Goal: Task Accomplishment & Management: Manage account settings

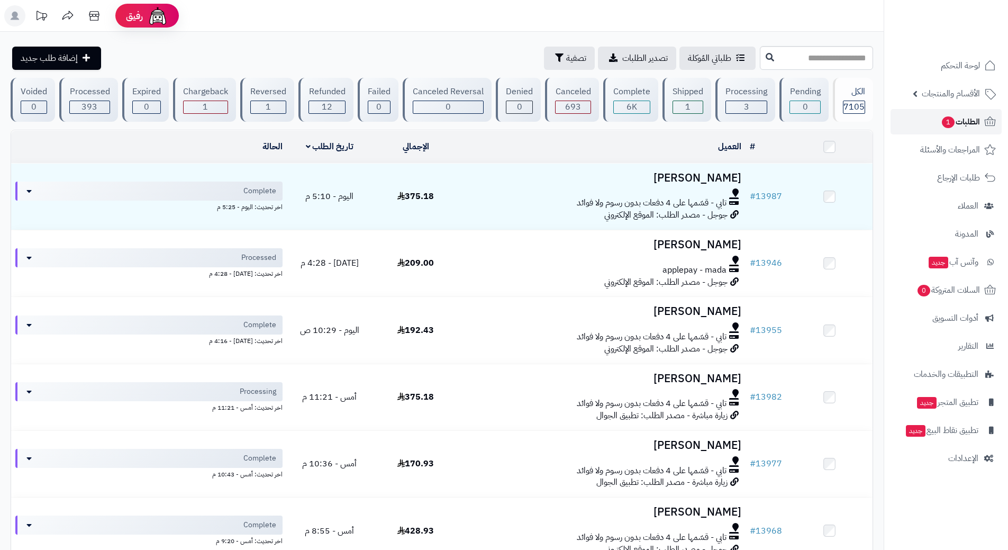
click at [954, 114] on link "الطلبات 1" at bounding box center [946, 121] width 111 height 25
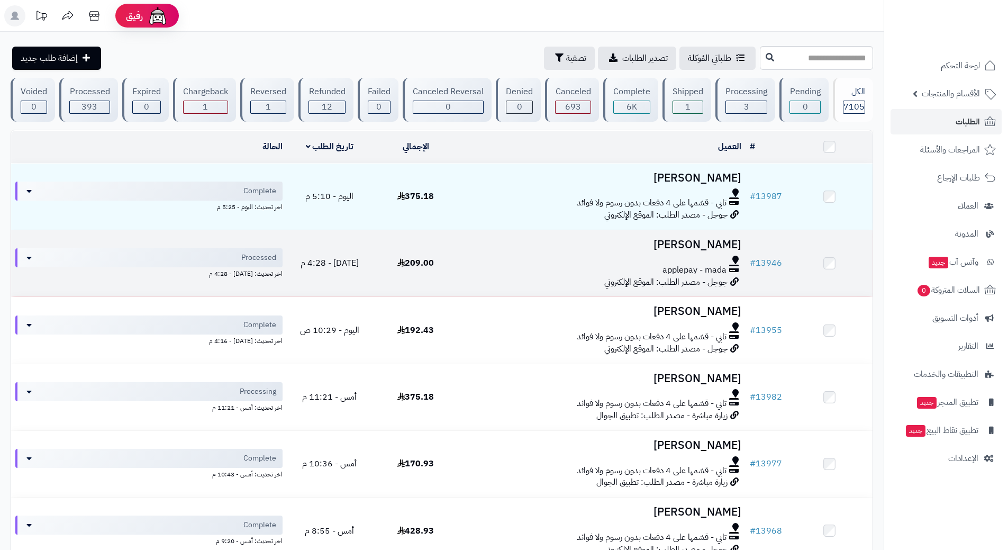
click at [511, 244] on h3 "عبدالعزيز الحبيب" at bounding box center [602, 245] width 278 height 12
click at [511, 244] on h3 "[PERSON_NAME]" at bounding box center [602, 245] width 278 height 12
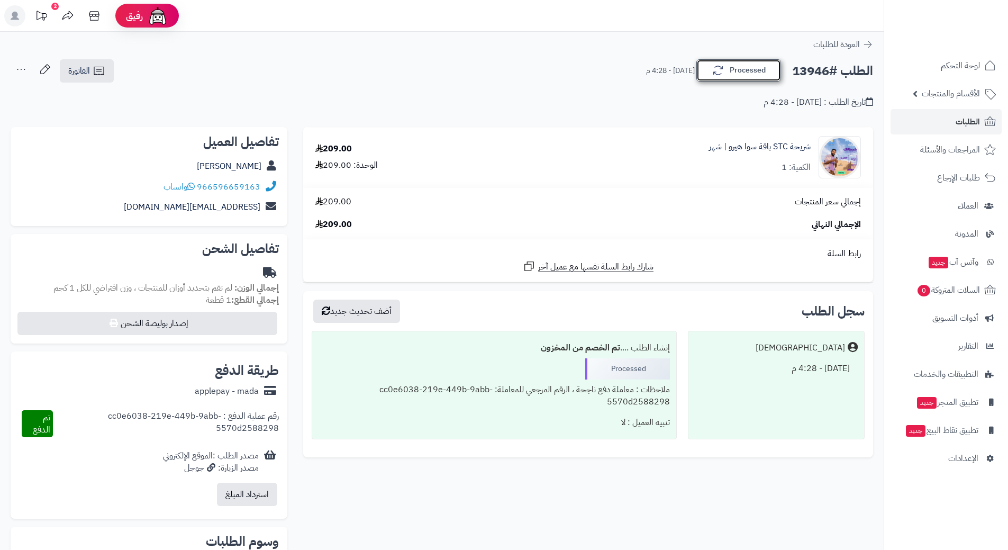
click at [740, 69] on button "Processed" at bounding box center [739, 70] width 85 height 22
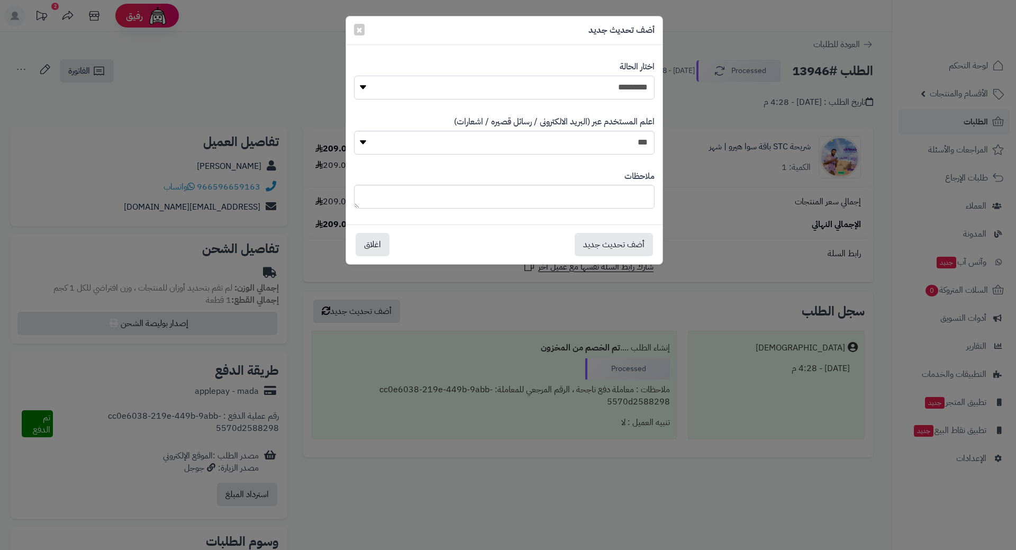
click at [580, 85] on select "**********" at bounding box center [504, 88] width 301 height 24
select select "*"
click at [354, 76] on select "**********" at bounding box center [504, 88] width 301 height 24
click at [618, 242] on button "أضف تحديث جديد" at bounding box center [614, 243] width 78 height 23
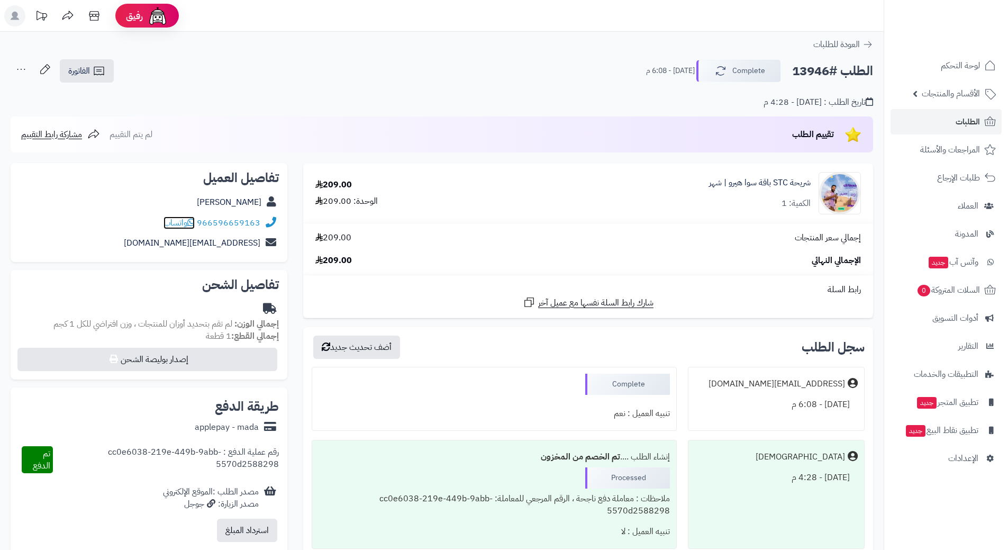
click at [193, 220] on icon at bounding box center [190, 222] width 7 height 8
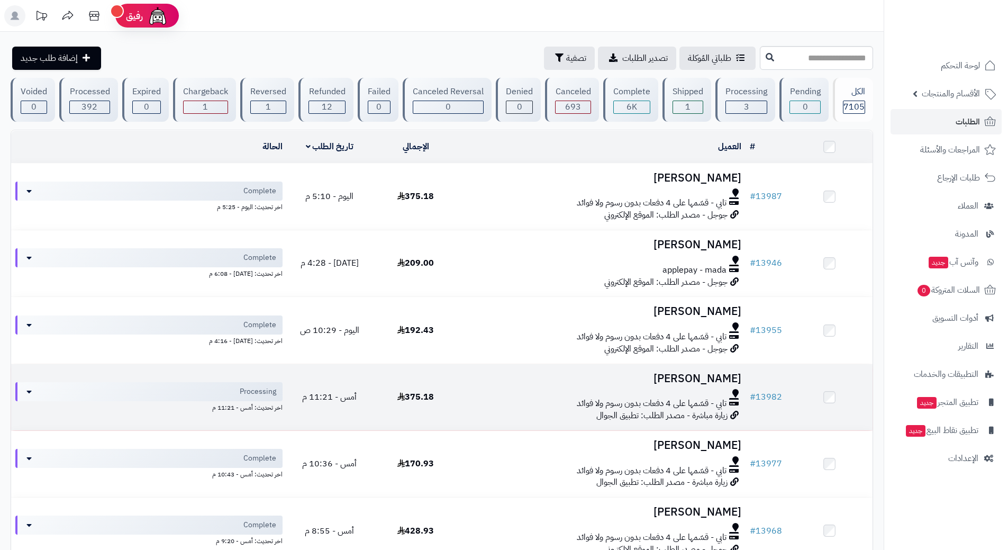
click at [462, 393] on td "MOHAMMED Alhejji تابي - قسّمها على 4 دفعات بدون رسوم ولا فوائد زيارة مباشرة - م…" at bounding box center [602, 397] width 287 height 66
click at [461, 393] on td "MOHAMMED Alhejji تابي - قسّمها على 4 دفعات بدون رسوم ولا فوائد زيارة مباشرة - م…" at bounding box center [602, 397] width 287 height 66
click at [461, 392] on td "MOHAMMED Alhejji تابي - قسّمها على 4 دفعات بدون رسوم ولا فوائد زيارة مباشرة - م…" at bounding box center [602, 397] width 287 height 66
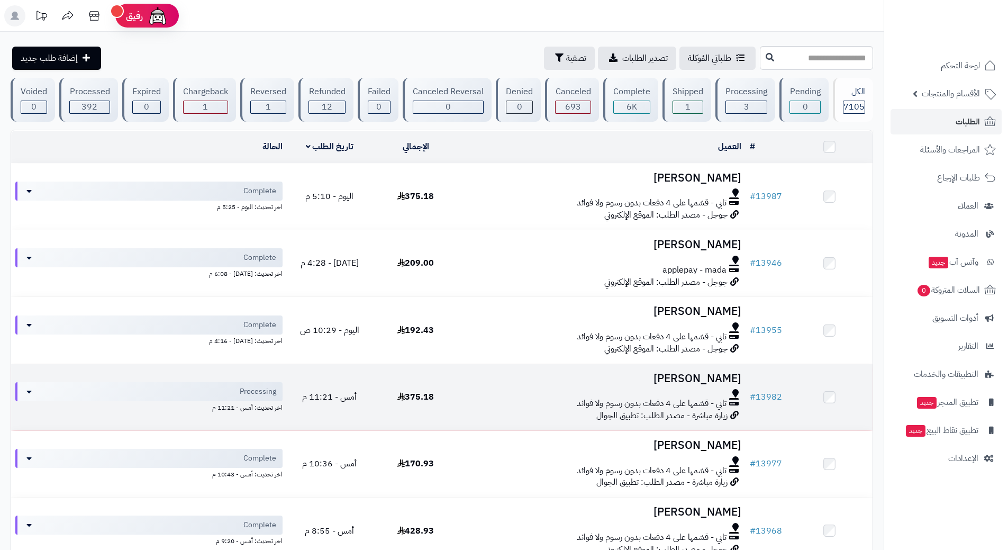
click at [461, 392] on td "MOHAMMED Alhejji تابي - قسّمها على 4 دفعات بدون رسوم ولا فوائد زيارة مباشرة - م…" at bounding box center [602, 397] width 287 height 66
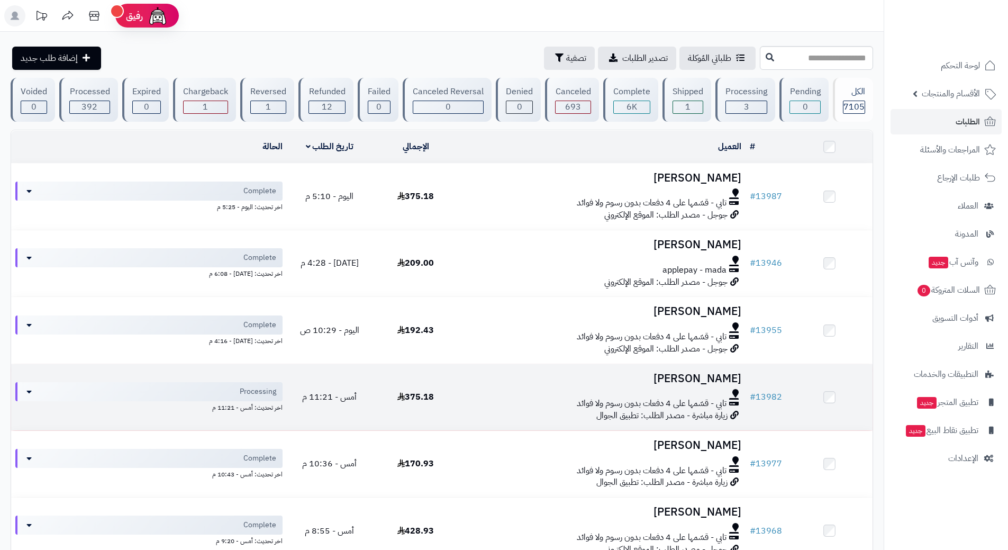
click at [461, 392] on td "MOHAMMED Alhejji تابي - قسّمها على 4 دفعات بدون رسوم ولا فوائد زيارة مباشرة - م…" at bounding box center [602, 397] width 287 height 66
click at [462, 391] on td "MOHAMMED Alhejji تابي - قسّمها على 4 دفعات بدون رسوم ولا فوائد زيارة مباشرة - م…" at bounding box center [602, 397] width 287 height 66
click at [774, 391] on link "# 13982" at bounding box center [766, 397] width 32 height 13
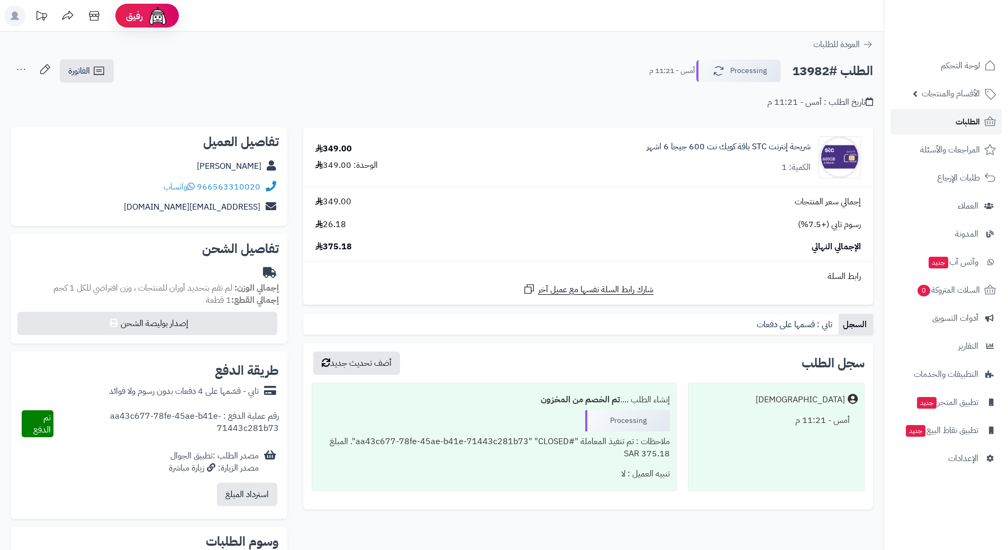
click at [921, 115] on link "الطلبات" at bounding box center [946, 121] width 111 height 25
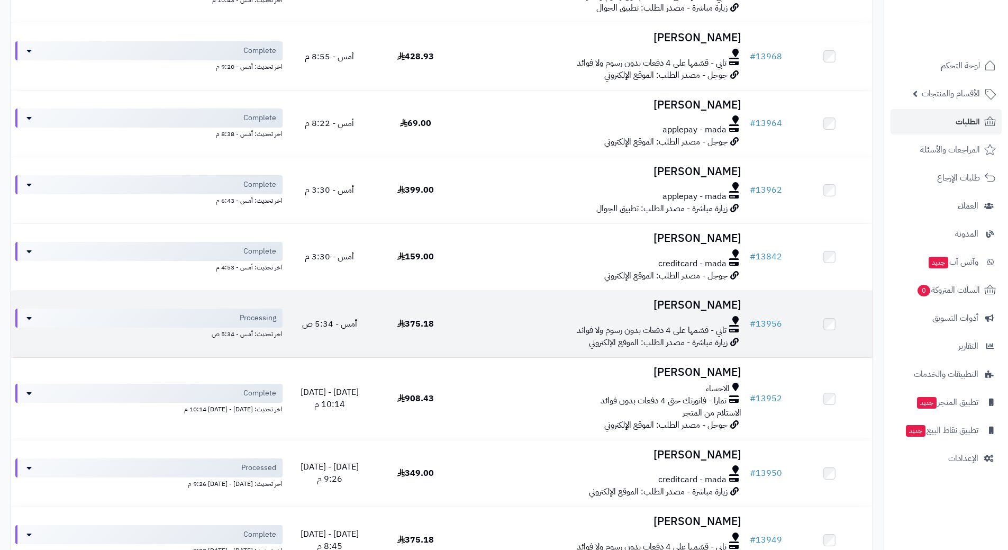
scroll to position [529, 0]
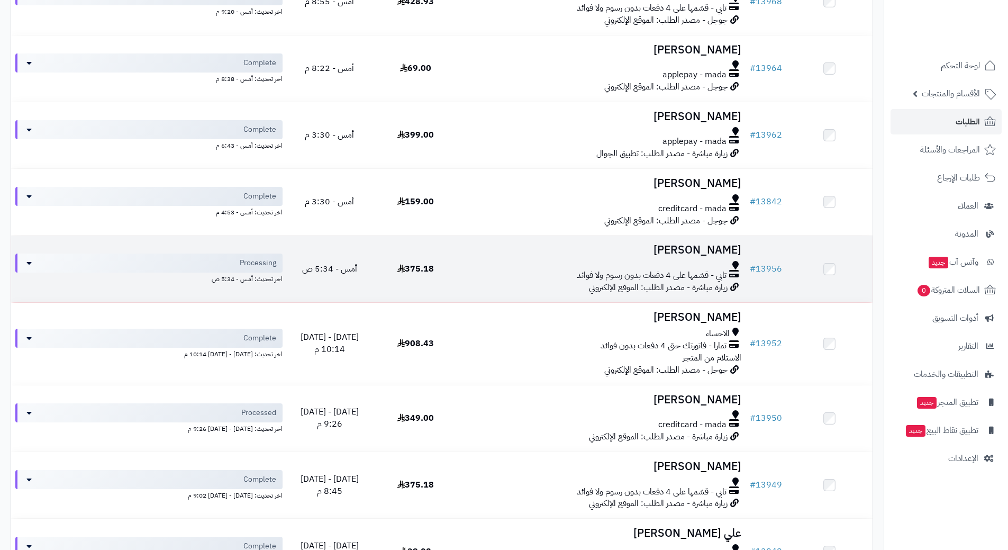
click at [483, 263] on div at bounding box center [602, 265] width 278 height 8
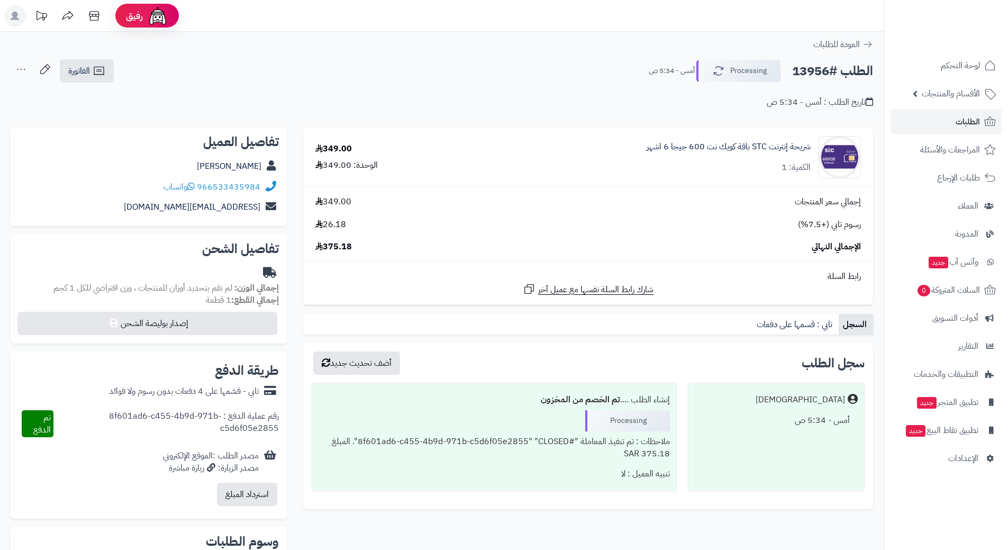
click at [822, 70] on h2 "الطلب #13956" at bounding box center [832, 71] width 81 height 22
copy div "الطلب #13956 Processing"
click at [195, 185] on icon at bounding box center [190, 186] width 7 height 8
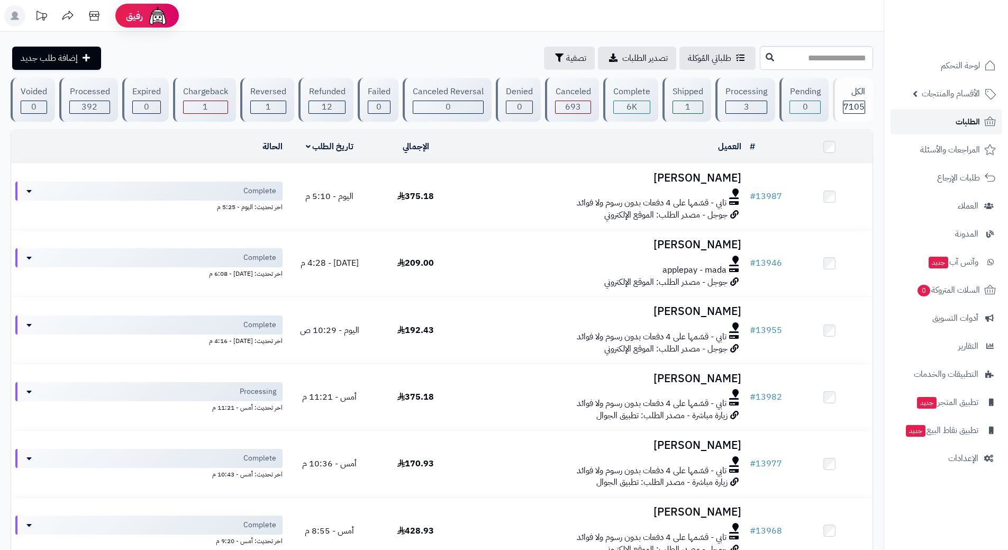
click at [927, 116] on link "الطلبات" at bounding box center [946, 121] width 111 height 25
click at [832, 48] on input "text" at bounding box center [816, 58] width 113 height 24
type input "*****"
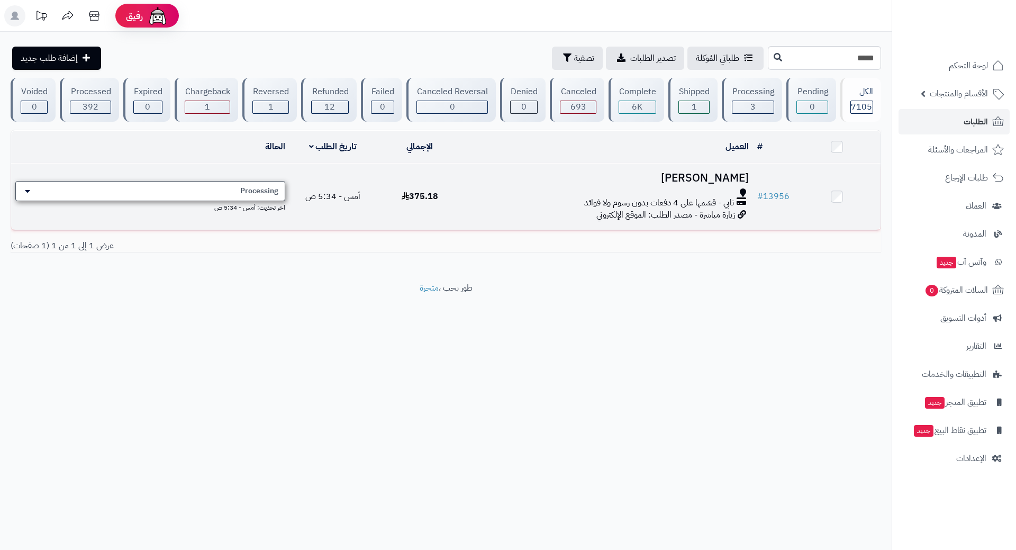
click at [205, 190] on div "Processing" at bounding box center [150, 191] width 270 height 20
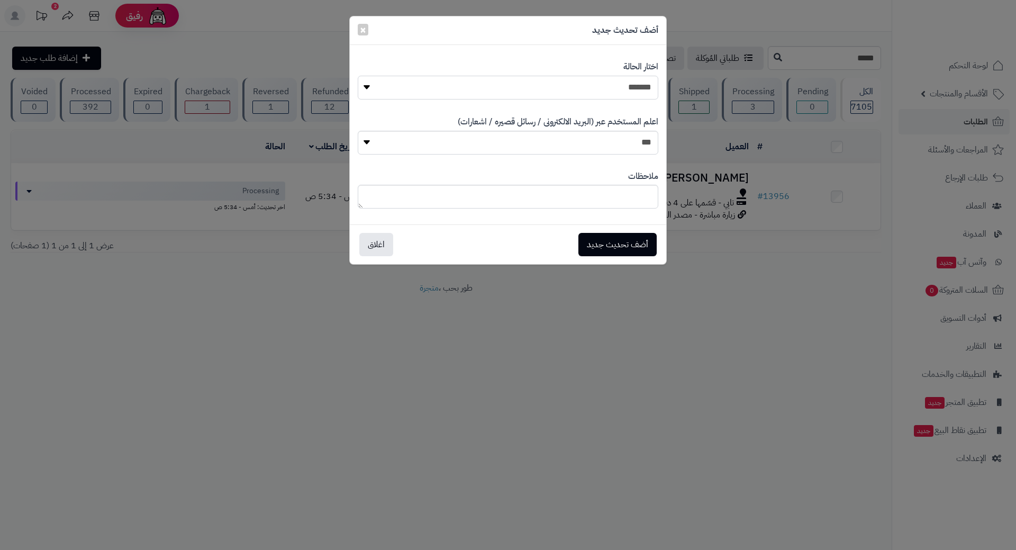
click at [570, 84] on select "**********" at bounding box center [508, 88] width 301 height 24
select select "*"
click at [358, 76] on select "**********" at bounding box center [508, 88] width 301 height 24
drag, startPoint x: 632, startPoint y: 251, endPoint x: 633, endPoint y: 245, distance: 5.8
click at [633, 245] on button "أضف تحديث جديد" at bounding box center [618, 243] width 78 height 23
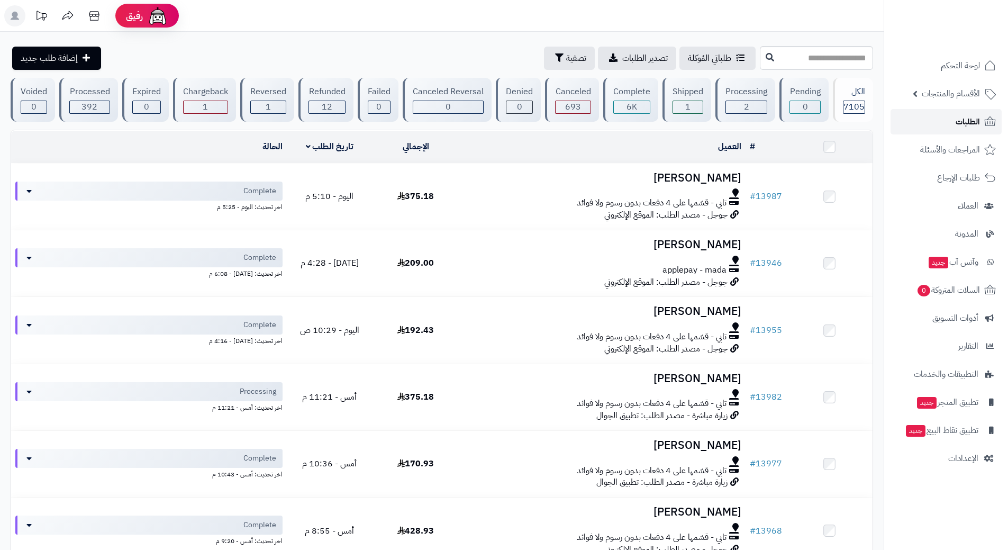
click at [912, 123] on link "الطلبات" at bounding box center [946, 121] width 111 height 25
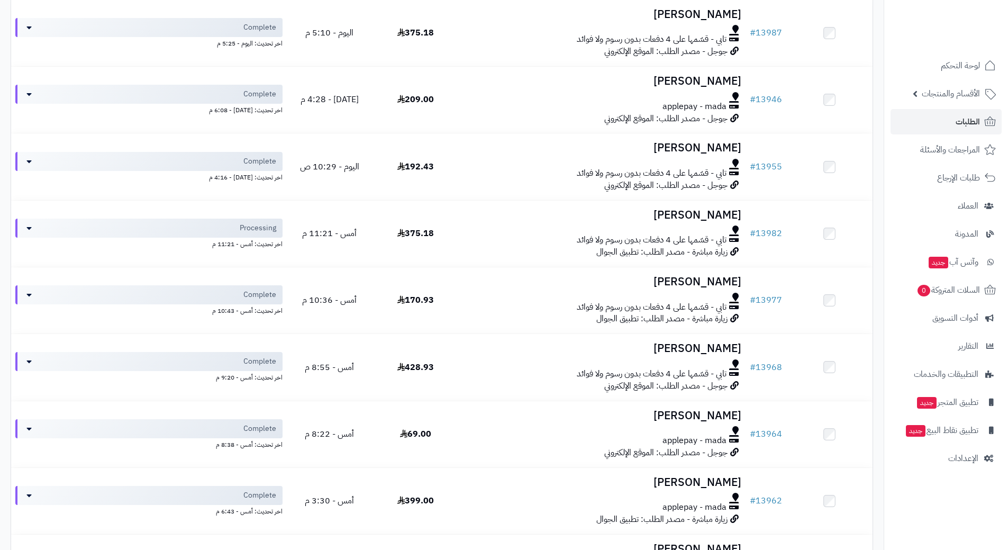
scroll to position [265, 0]
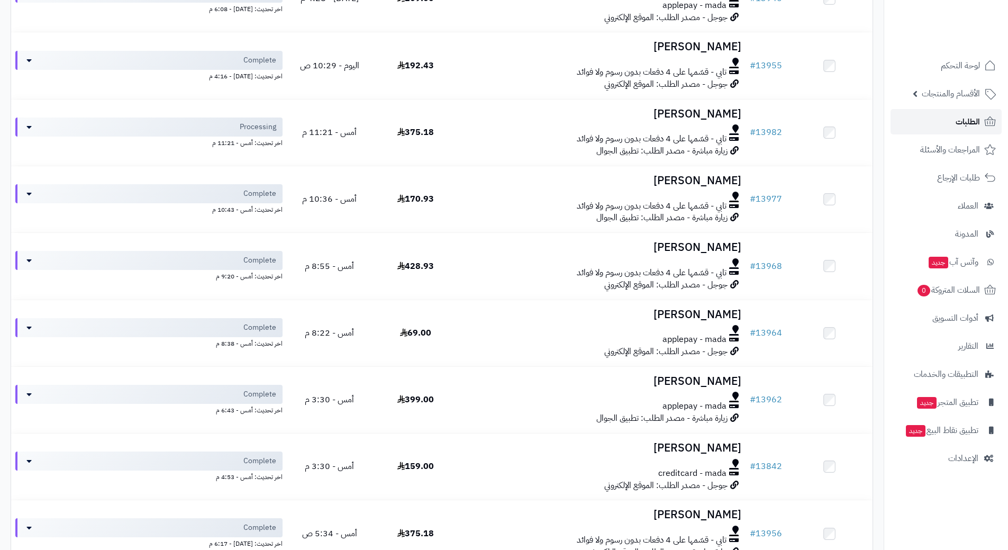
click at [913, 115] on link "الطلبات" at bounding box center [946, 121] width 111 height 25
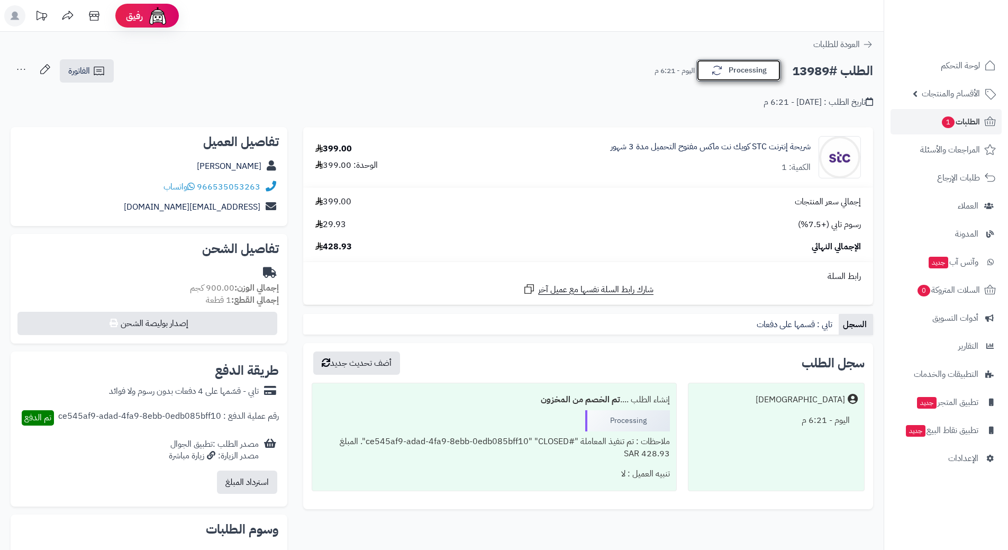
click at [740, 68] on button "Processing" at bounding box center [739, 70] width 85 height 22
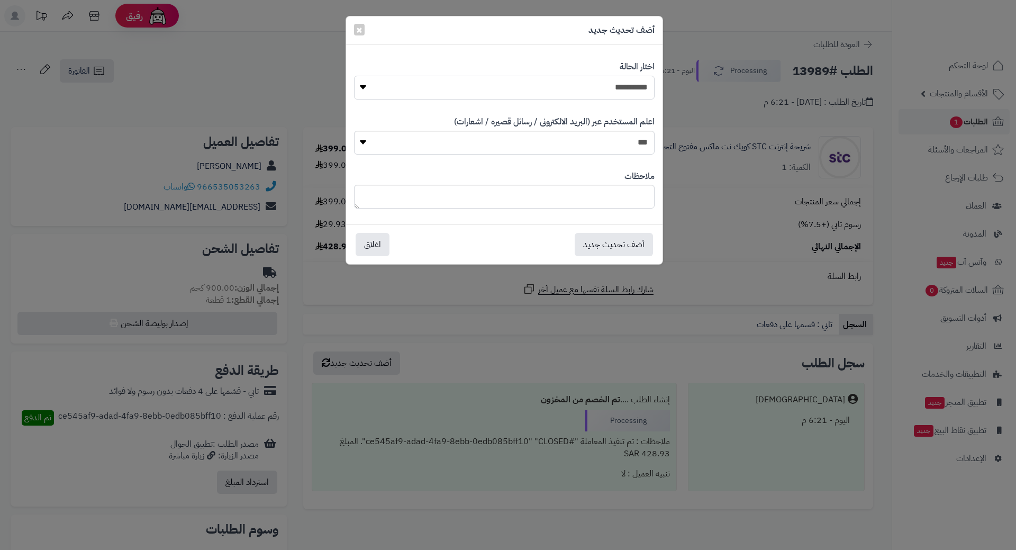
click at [629, 83] on select "**********" at bounding box center [504, 88] width 301 height 24
select select "*"
click at [354, 76] on select "**********" at bounding box center [504, 88] width 301 height 24
click at [628, 247] on button "أضف تحديث جديد" at bounding box center [614, 243] width 78 height 23
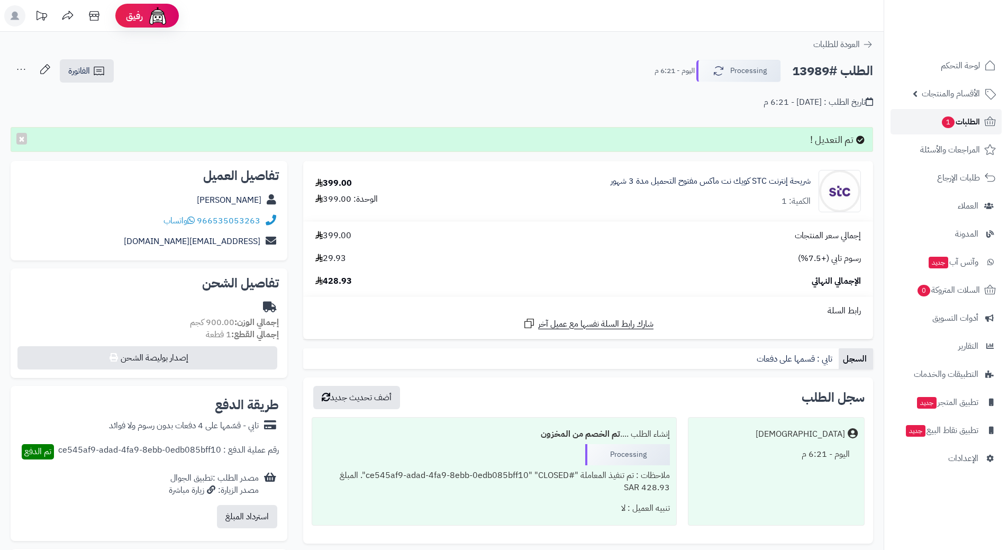
click at [920, 121] on link "الطلبات 1" at bounding box center [946, 121] width 111 height 25
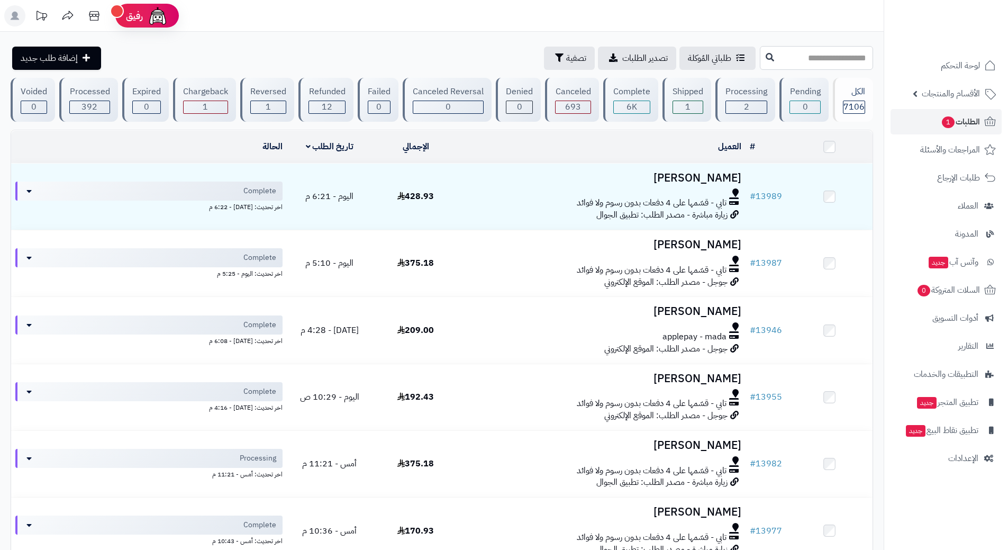
click at [760, 61] on input "text" at bounding box center [816, 58] width 113 height 24
click at [831, 58] on input "text" at bounding box center [816, 58] width 113 height 24
type input "*****"
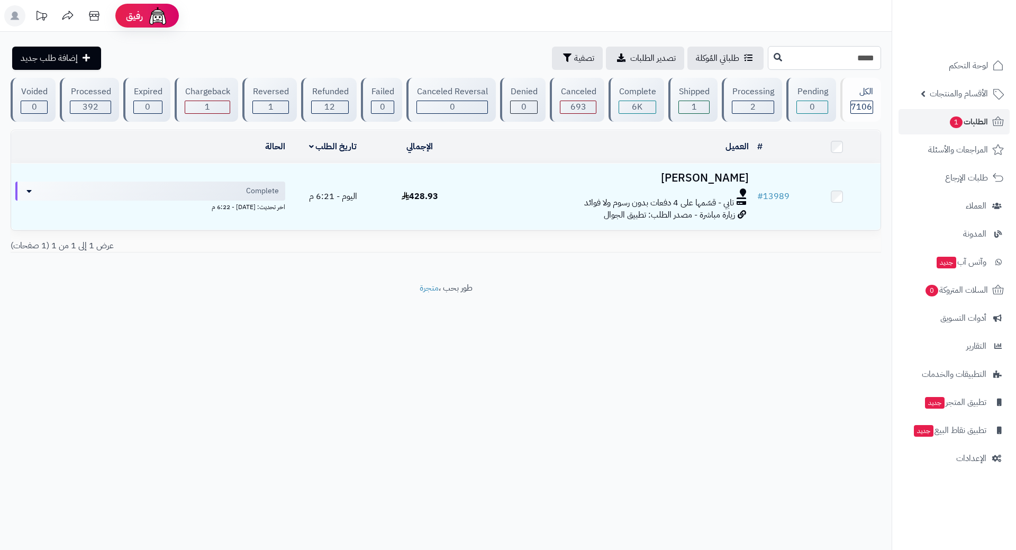
click at [869, 57] on input "*****" at bounding box center [824, 58] width 113 height 24
type input "*****"
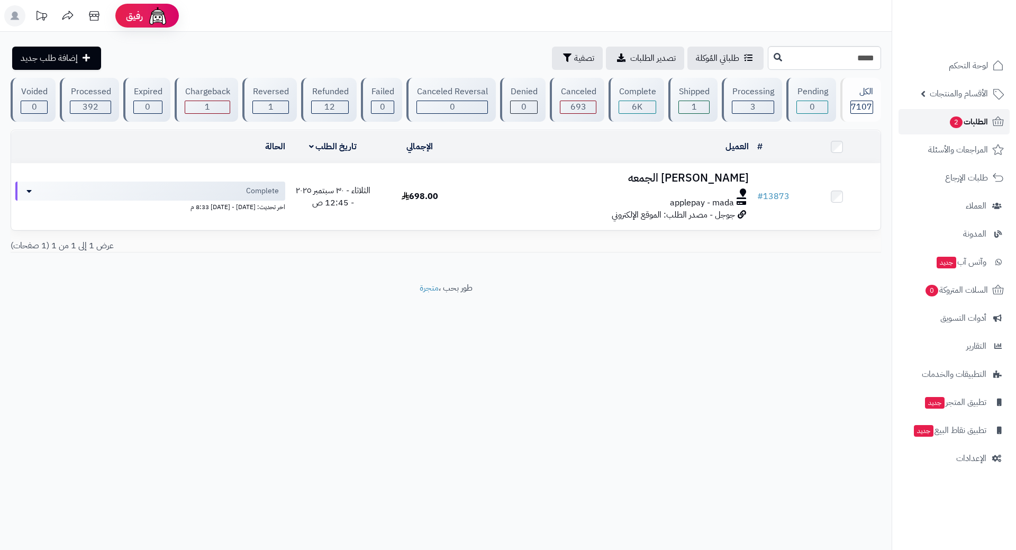
click at [920, 115] on link "الطلبات 2" at bounding box center [954, 121] width 111 height 25
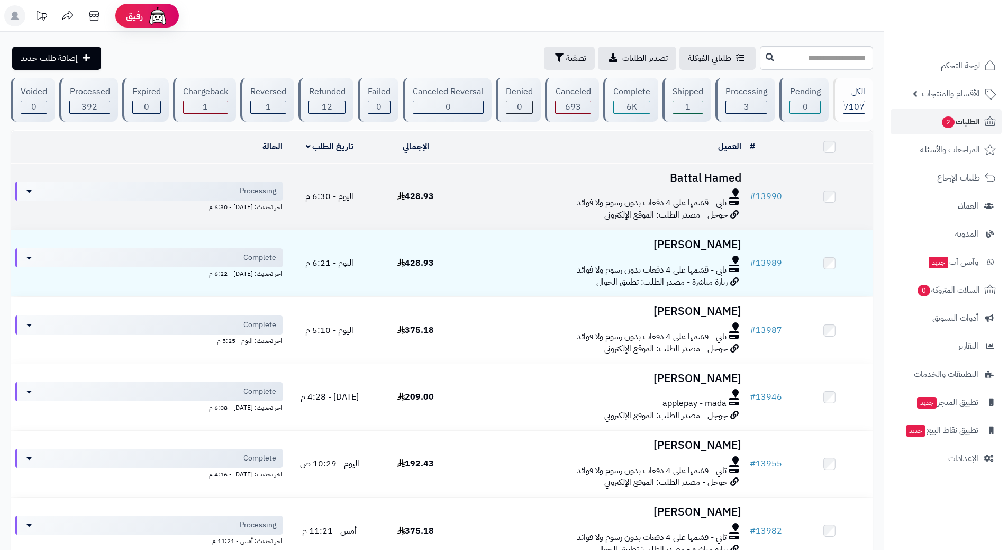
click at [487, 186] on td "Battal Hamed تابي - قسّمها على 4 دفعات بدون رسوم ولا فوائد جوجل - مصدر الطلب: ا…" at bounding box center [602, 197] width 287 height 66
click at [499, 189] on div at bounding box center [602, 192] width 278 height 8
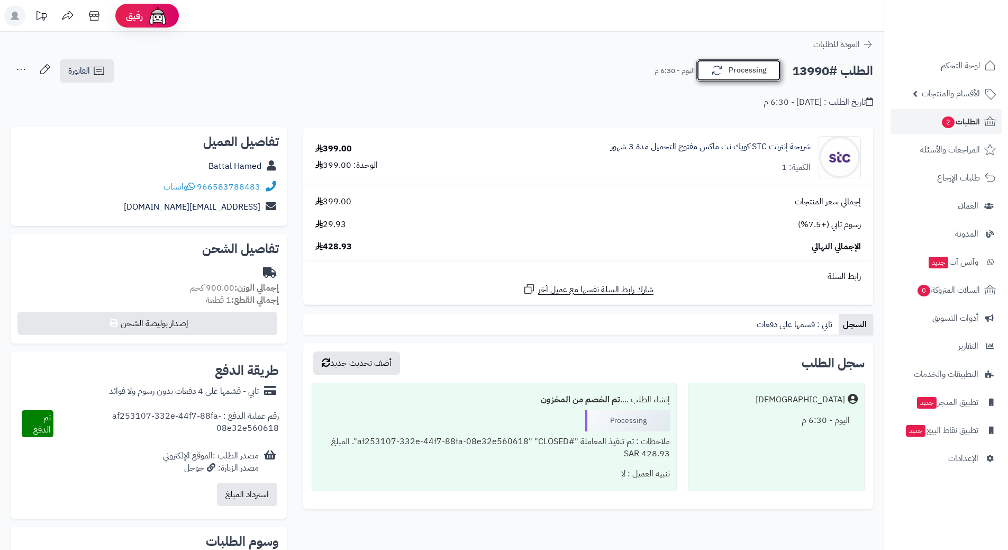
click at [752, 64] on button "Processing" at bounding box center [739, 70] width 85 height 22
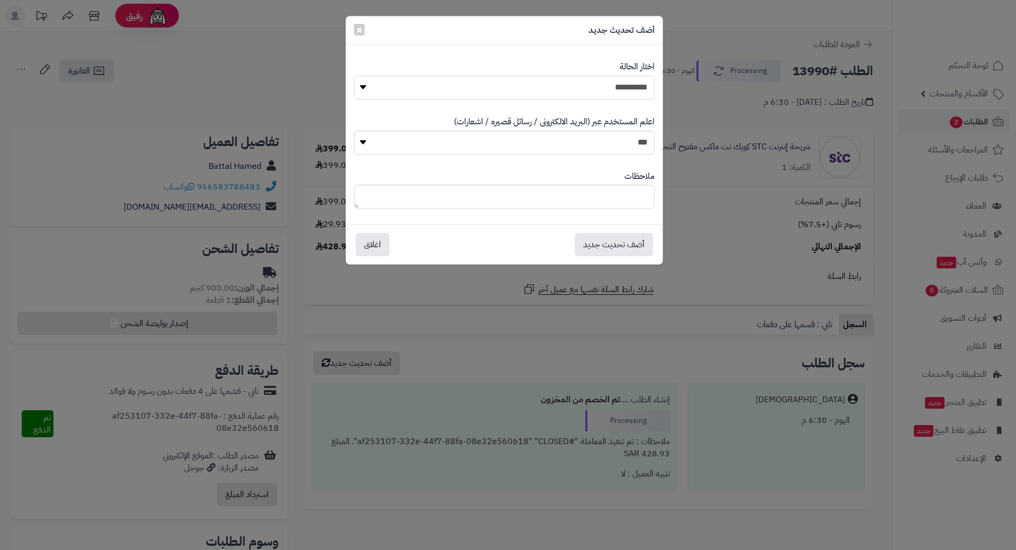
click at [635, 79] on select "**********" at bounding box center [504, 88] width 301 height 24
select select "*"
click at [354, 76] on select "**********" at bounding box center [504, 88] width 301 height 24
click at [608, 241] on button "أضف تحديث جديد" at bounding box center [614, 243] width 78 height 23
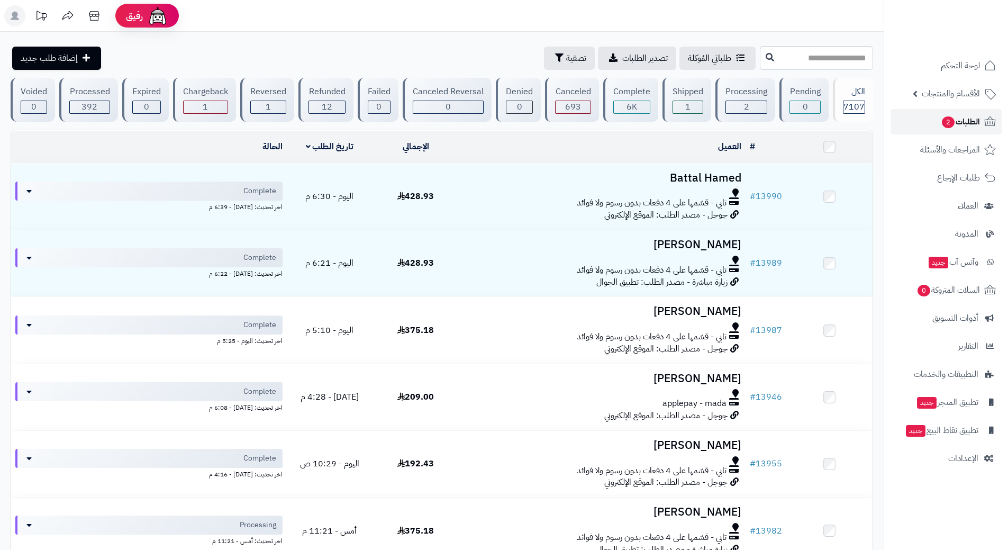
click at [937, 121] on link "الطلبات 2" at bounding box center [946, 121] width 111 height 25
click at [941, 128] on span "الطلبات 2" at bounding box center [960, 121] width 39 height 15
click at [926, 118] on link "الطلبات 2" at bounding box center [946, 121] width 111 height 25
click at [932, 119] on link "الطلبات 2" at bounding box center [946, 121] width 111 height 25
click at [954, 114] on span "الطلبات 2" at bounding box center [960, 121] width 39 height 15
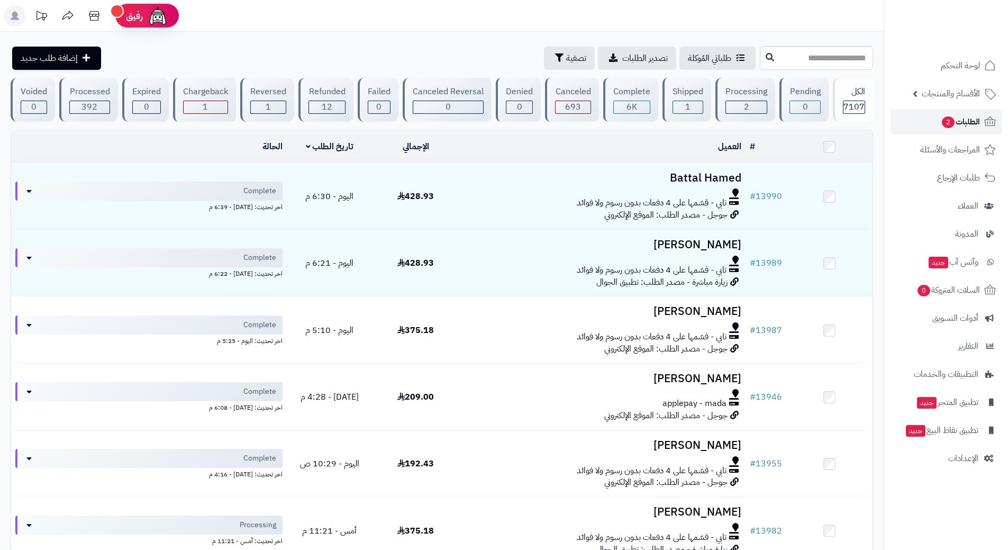
click at [909, 123] on link "الطلبات 2" at bounding box center [946, 121] width 111 height 25
click at [910, 125] on link "الطلبات 2" at bounding box center [946, 121] width 111 height 25
click at [975, 111] on link "الطلبات 2" at bounding box center [946, 121] width 111 height 25
click at [833, 57] on input "text" at bounding box center [816, 58] width 113 height 24
type input "*****"
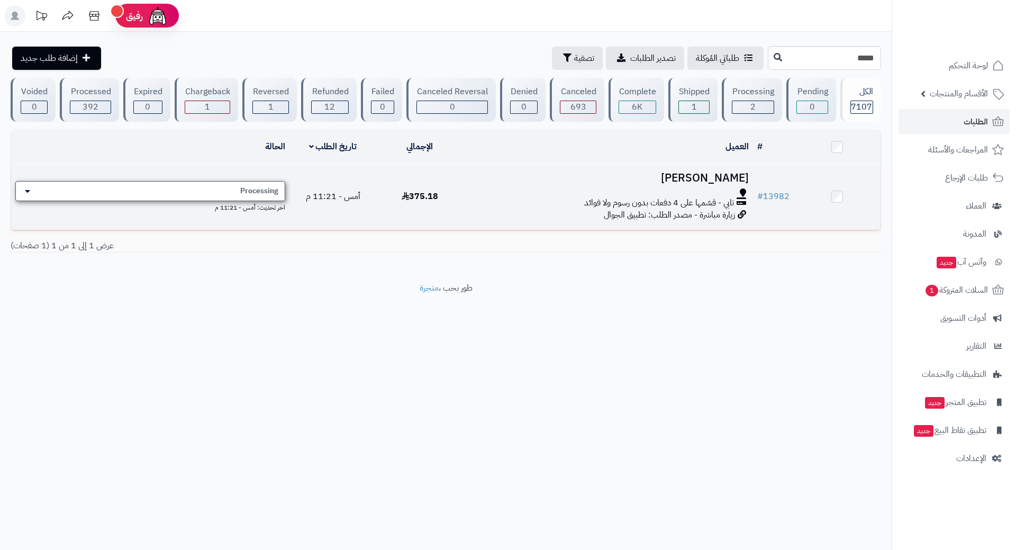
click at [259, 187] on span "Processing" at bounding box center [259, 191] width 38 height 11
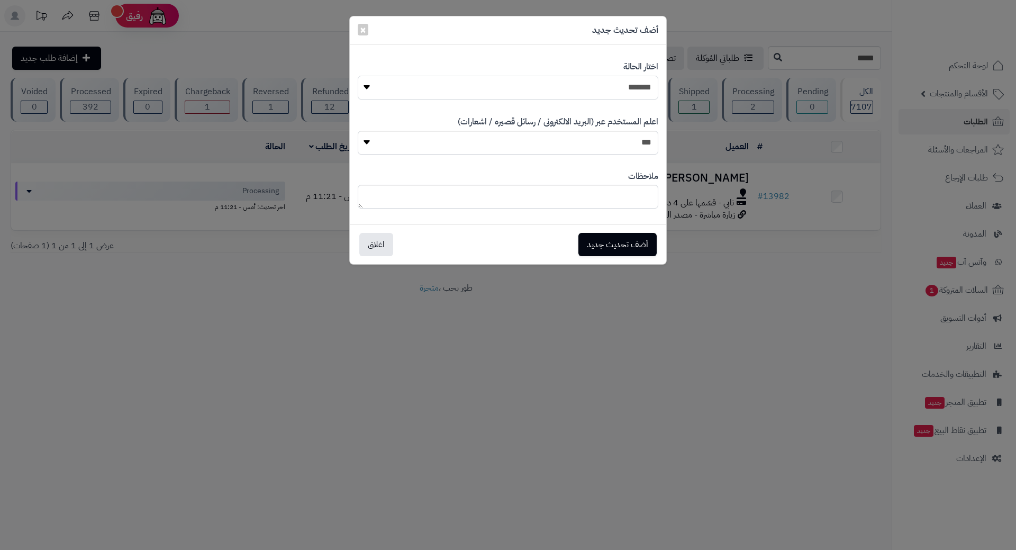
click at [567, 86] on select "**********" at bounding box center [508, 88] width 301 height 24
select select "*"
click at [358, 76] on select "**********" at bounding box center [508, 88] width 301 height 24
drag, startPoint x: 613, startPoint y: 234, endPoint x: 615, endPoint y: 243, distance: 8.7
click at [613, 234] on button "أضف تحديث جديد" at bounding box center [618, 243] width 78 height 23
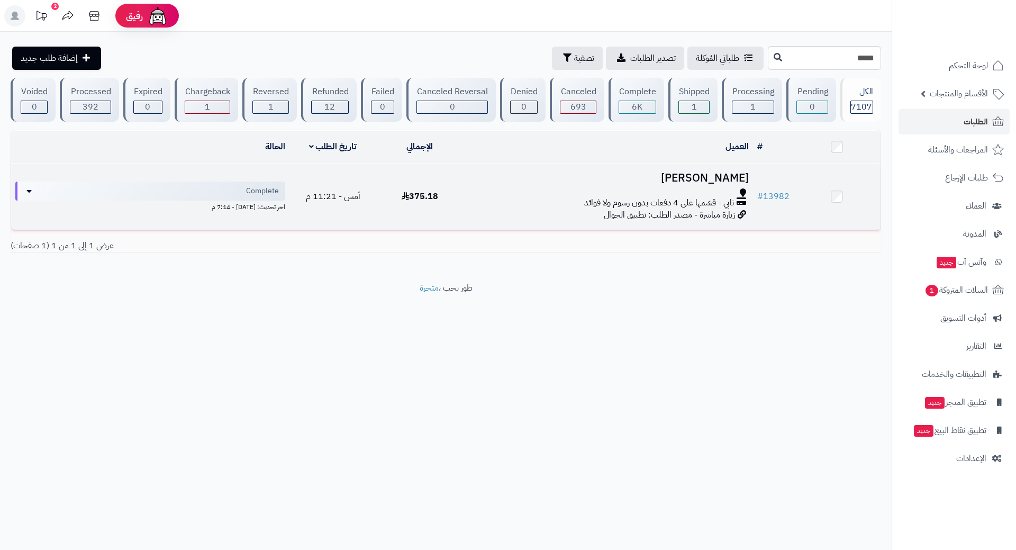
click at [602, 181] on h3 "[PERSON_NAME]" at bounding box center [608, 178] width 281 height 12
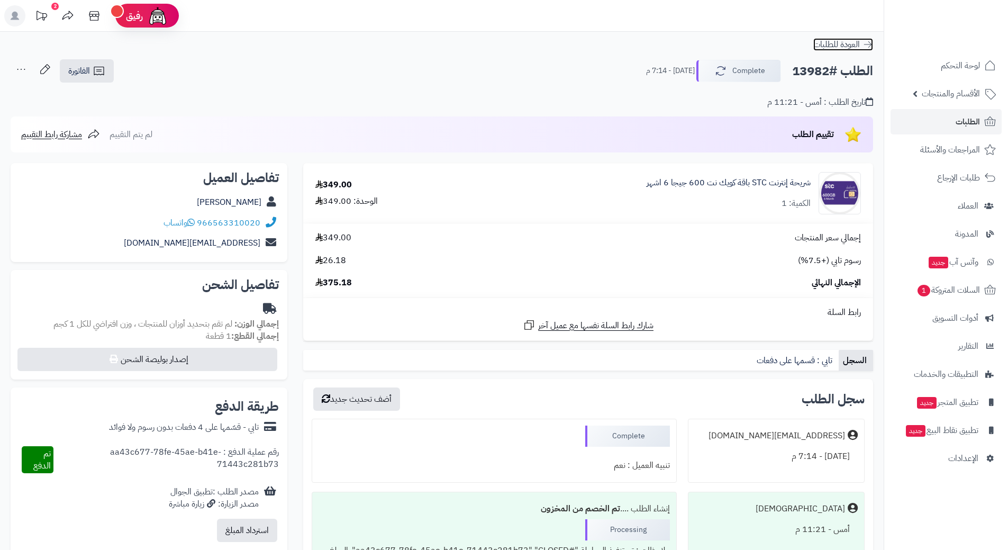
click at [870, 46] on icon at bounding box center [868, 44] width 8 height 6
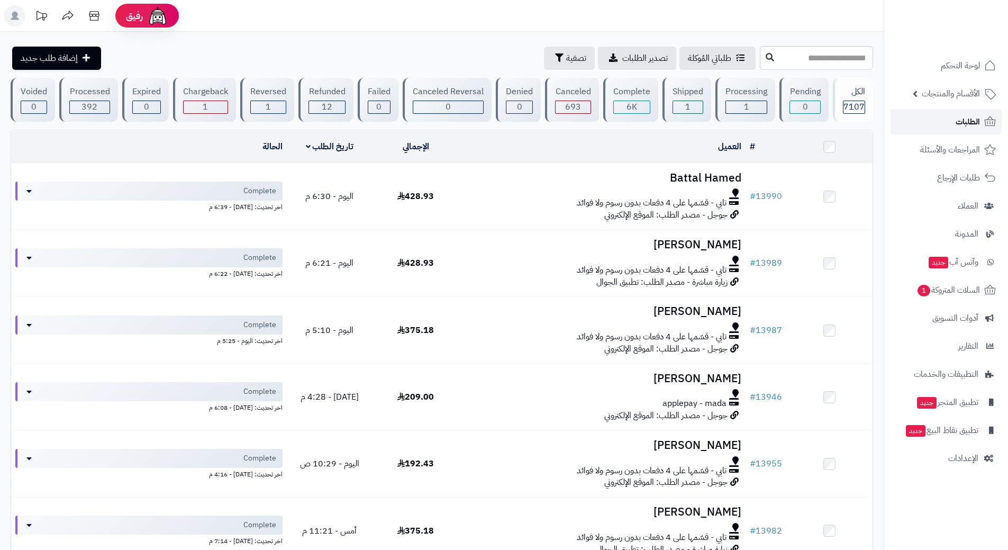
click at [938, 118] on link "الطلبات" at bounding box center [946, 121] width 111 height 25
click at [946, 287] on span "السلات المتروكة 2" at bounding box center [948, 290] width 64 height 15
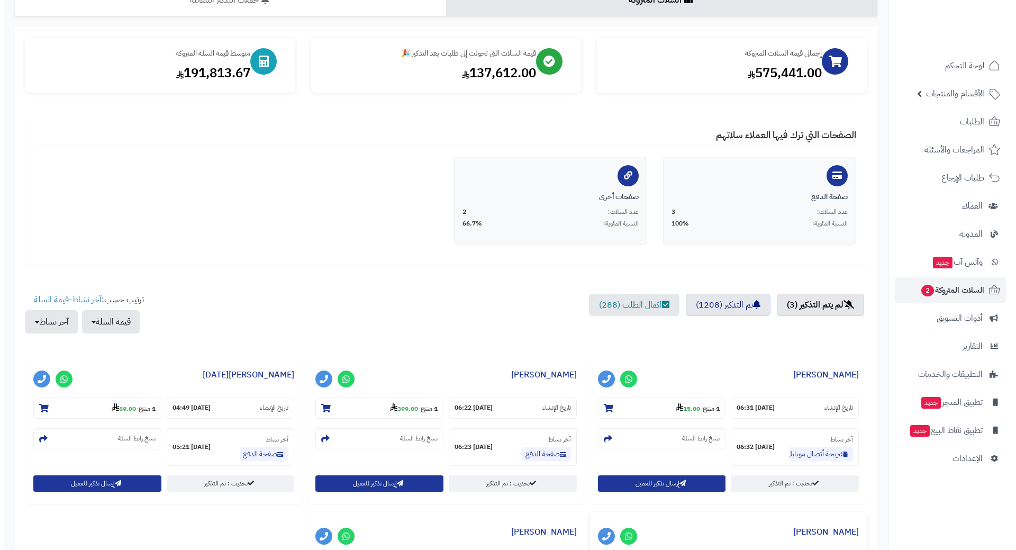
scroll to position [318, 0]
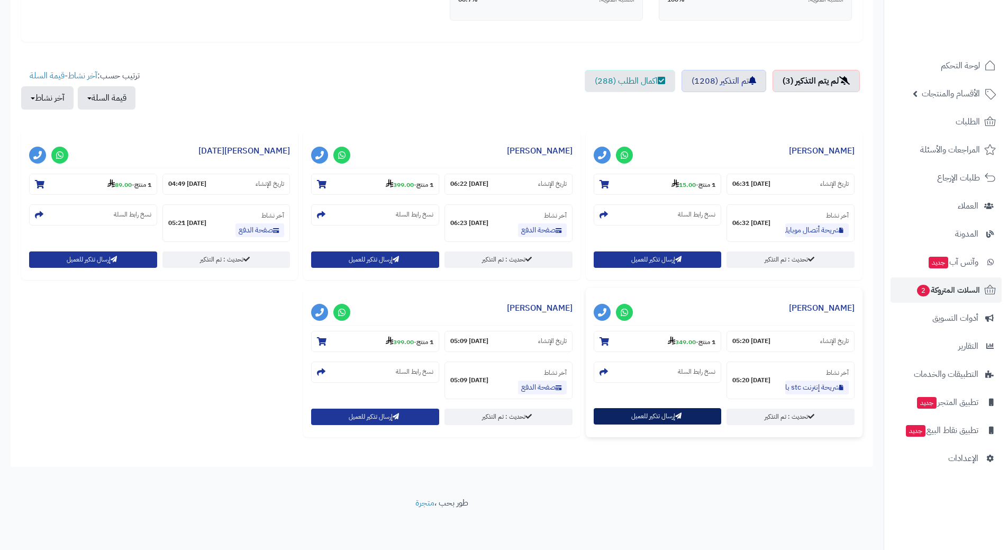
click at [642, 414] on button "إرسال تذكير للعميل" at bounding box center [658, 416] width 128 height 16
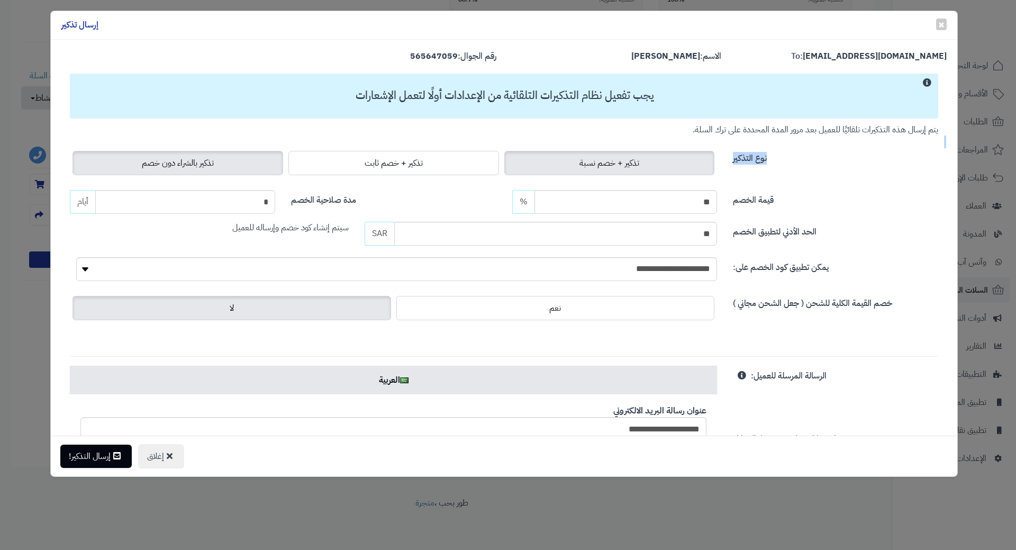
drag, startPoint x: 200, startPoint y: 148, endPoint x: 201, endPoint y: 154, distance: 6.4
click at [201, 148] on div "نوع التذكير تذكير + خصم نسبة تذكير + خصم ثابت تذكير بالشراء دون خصم" at bounding box center [504, 157] width 884 height 42
drag, startPoint x: 200, startPoint y: 160, endPoint x: 188, endPoint y: 199, distance: 41.0
click at [200, 160] on span "تذكير بالشراء دون خصم" at bounding box center [178, 163] width 72 height 13
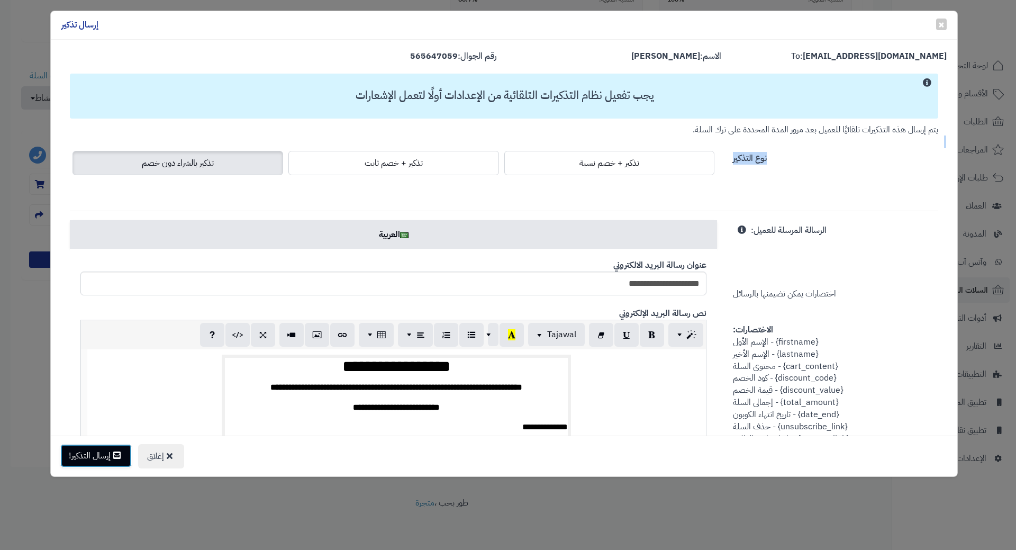
click at [102, 458] on button "إرسال التذكير!" at bounding box center [95, 455] width 71 height 23
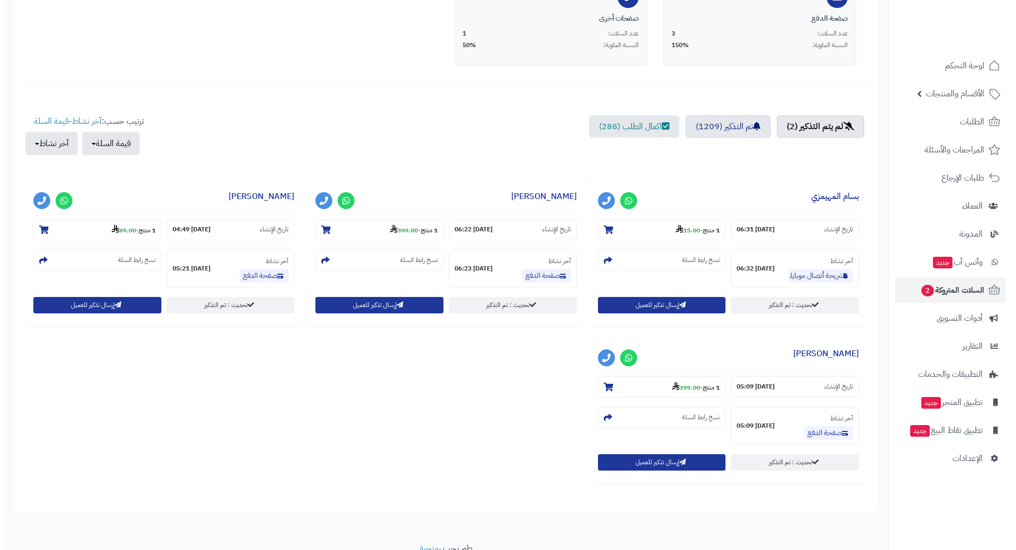
scroll to position [318, 0]
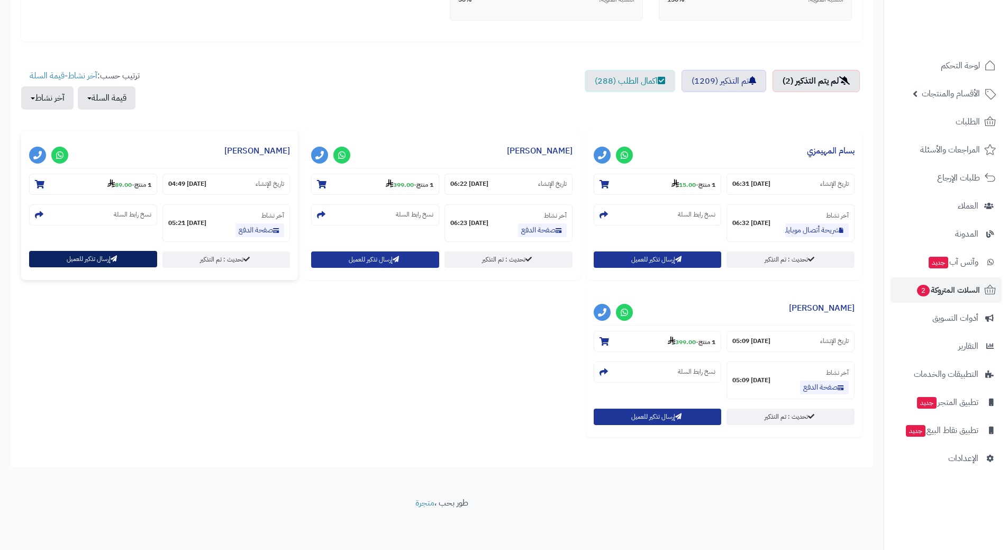
click at [119, 263] on button "إرسال تذكير للعميل" at bounding box center [93, 259] width 128 height 16
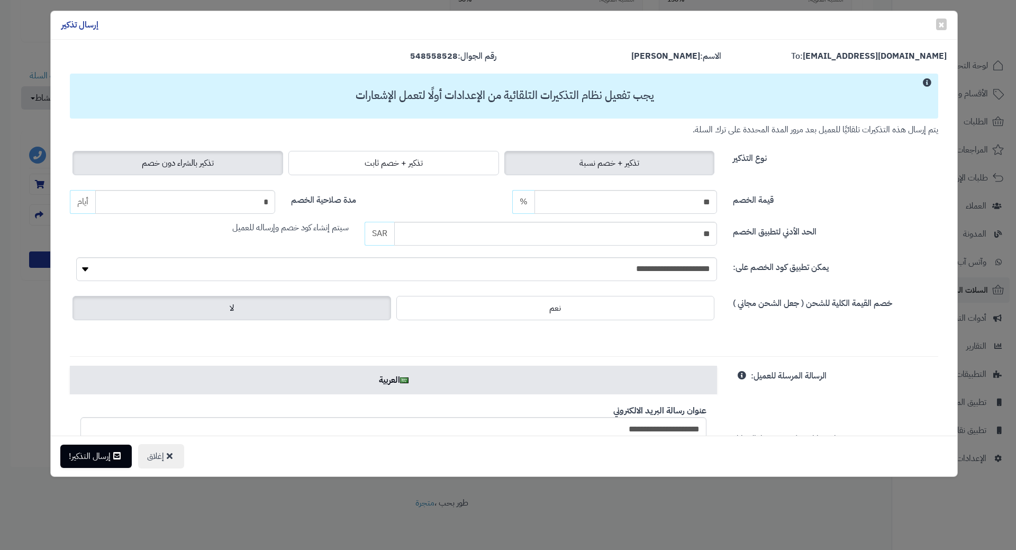
click at [202, 168] on span "تذكير بالشراء دون خصم" at bounding box center [178, 163] width 72 height 13
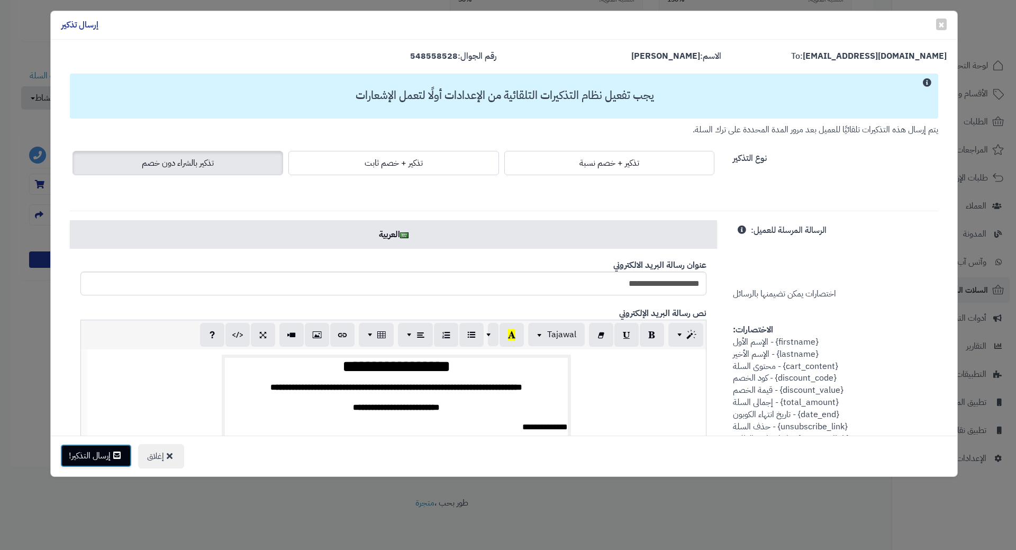
click at [123, 462] on button "إرسال التذكير!" at bounding box center [95, 455] width 71 height 23
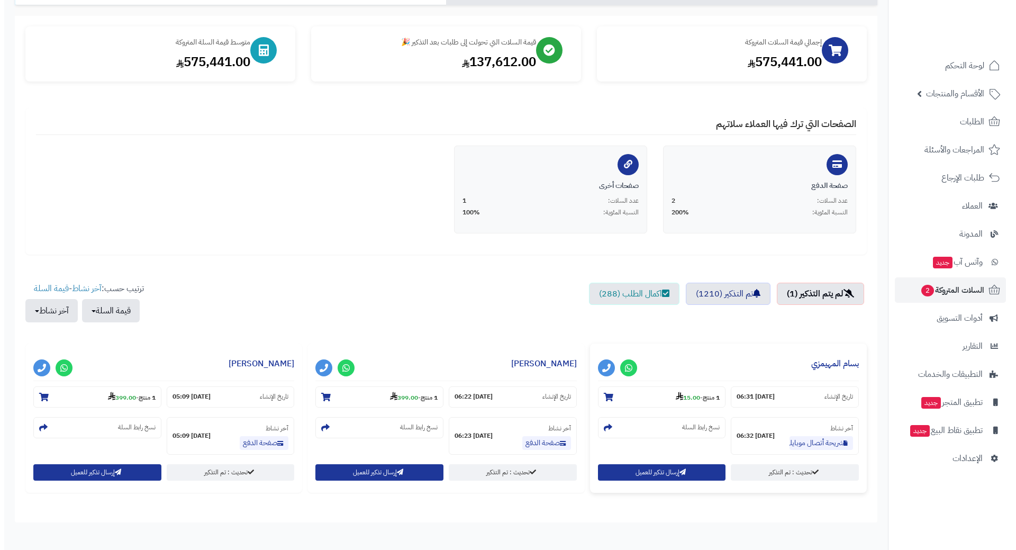
scroll to position [160, 0]
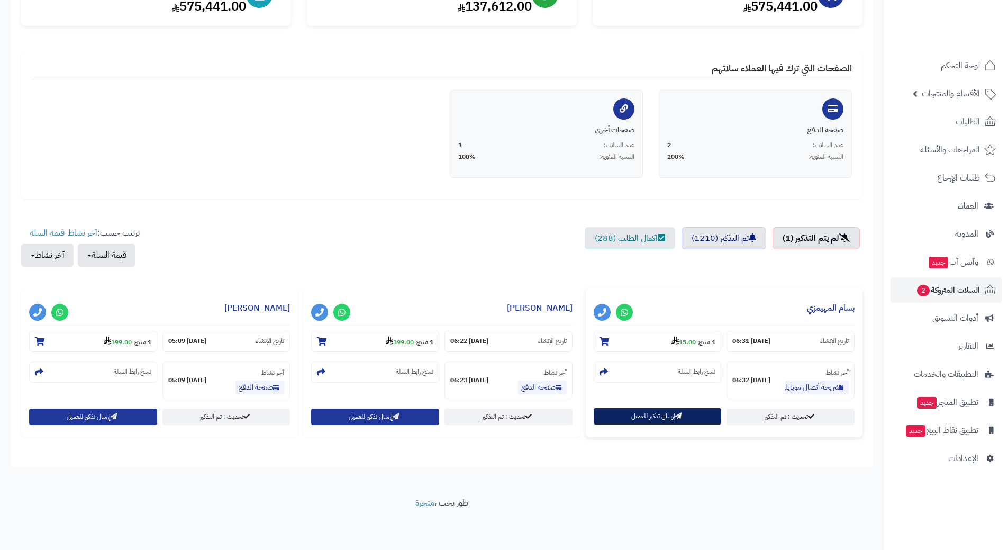
click at [657, 417] on button "إرسال تذكير للعميل" at bounding box center [658, 416] width 128 height 16
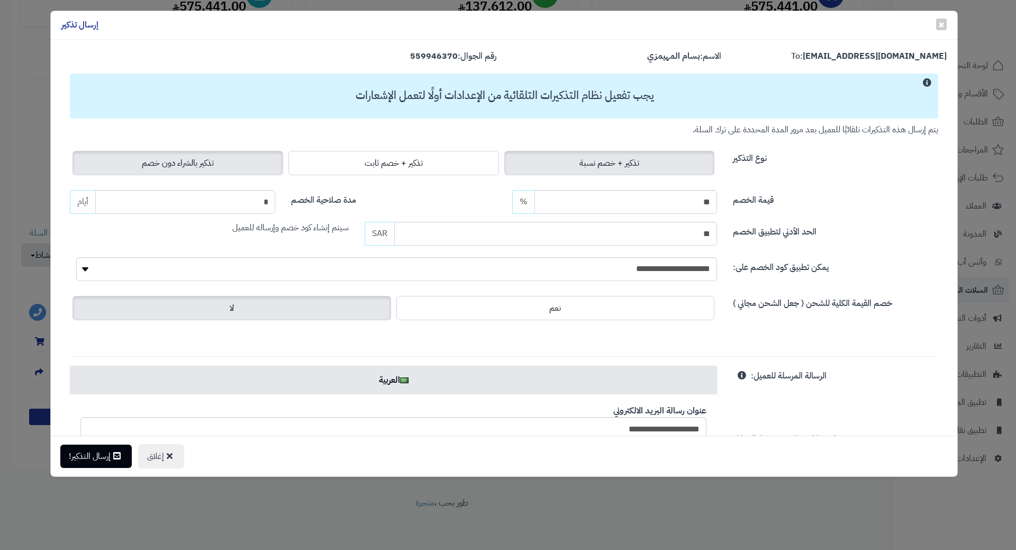
click at [142, 159] on label "تذكير بالشراء دون خصم" at bounding box center [178, 163] width 211 height 24
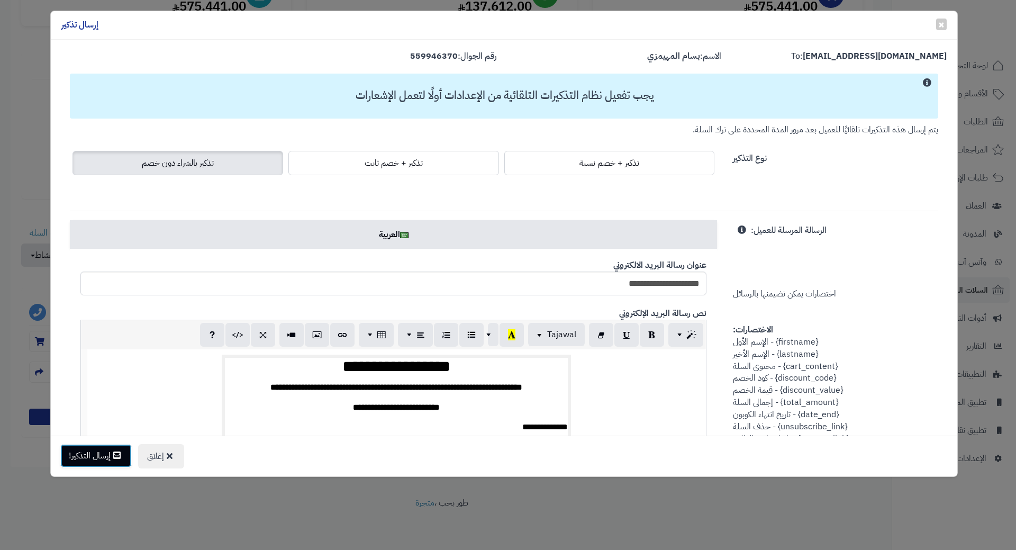
drag, startPoint x: 108, startPoint y: 462, endPoint x: 106, endPoint y: 453, distance: 9.2
click at [108, 462] on button "إرسال التذكير!" at bounding box center [95, 455] width 71 height 23
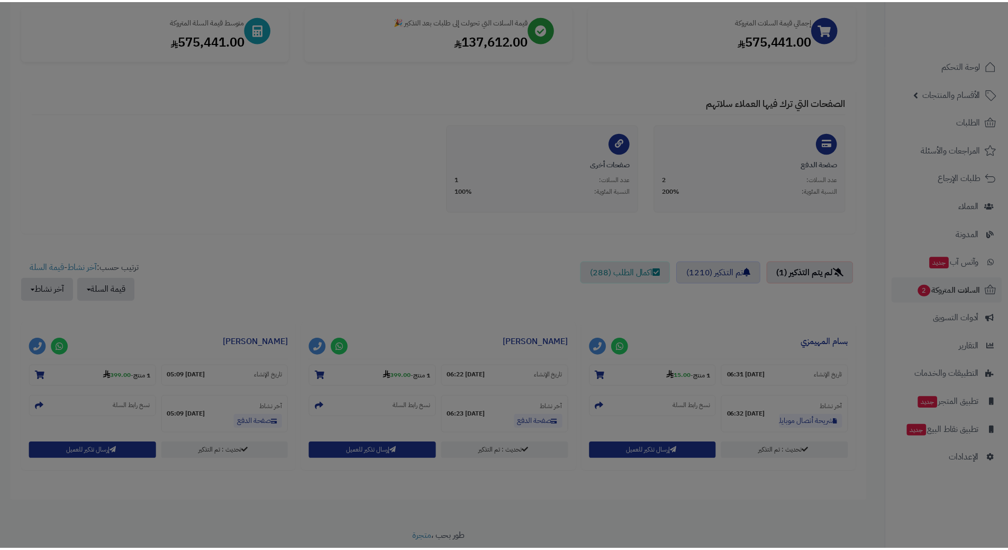
scroll to position [195, 0]
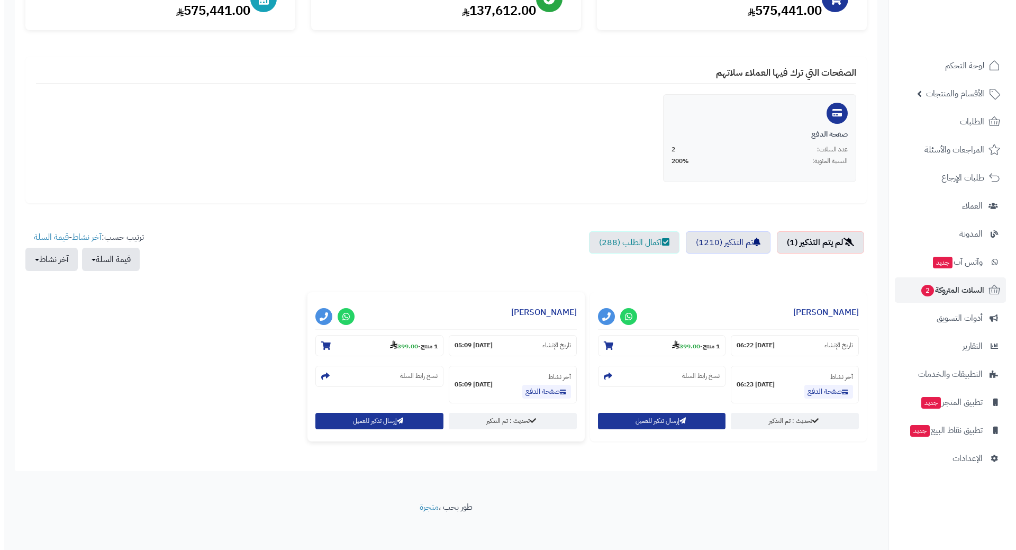
scroll to position [160, 0]
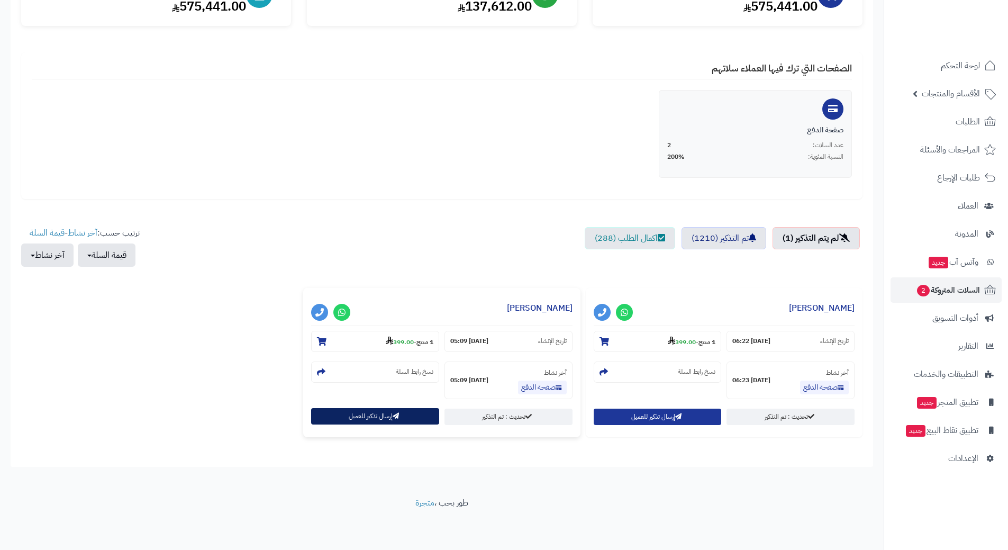
click at [331, 418] on button "إرسال تذكير للعميل" at bounding box center [375, 416] width 128 height 16
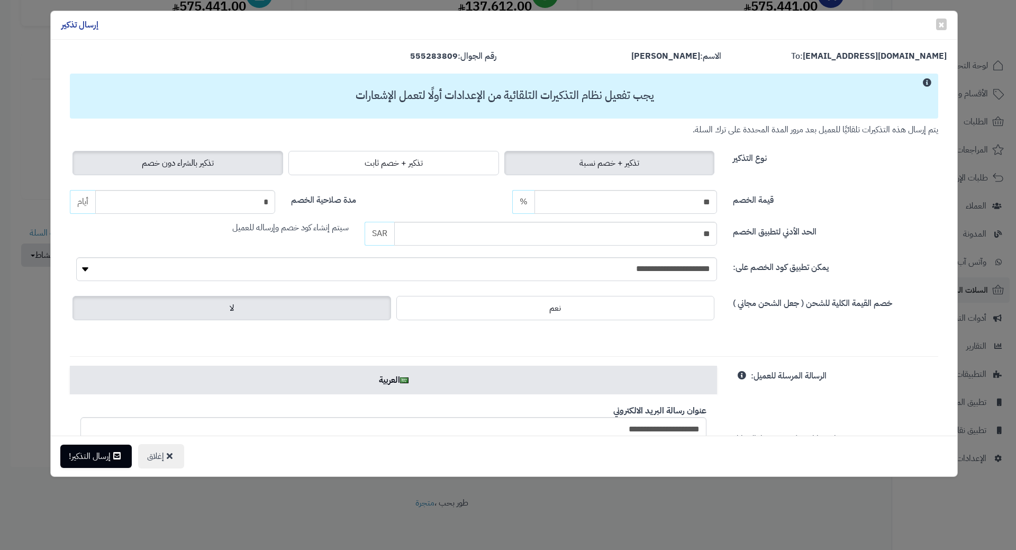
click at [204, 164] on span "تذكير بالشراء دون خصم" at bounding box center [178, 163] width 72 height 13
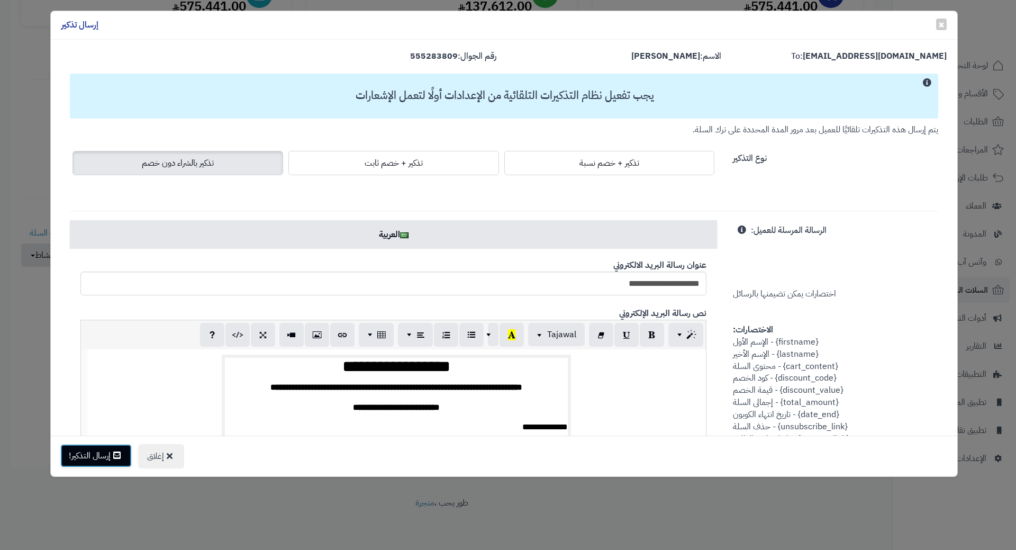
click at [95, 458] on button "إرسال التذكير!" at bounding box center [95, 455] width 71 height 23
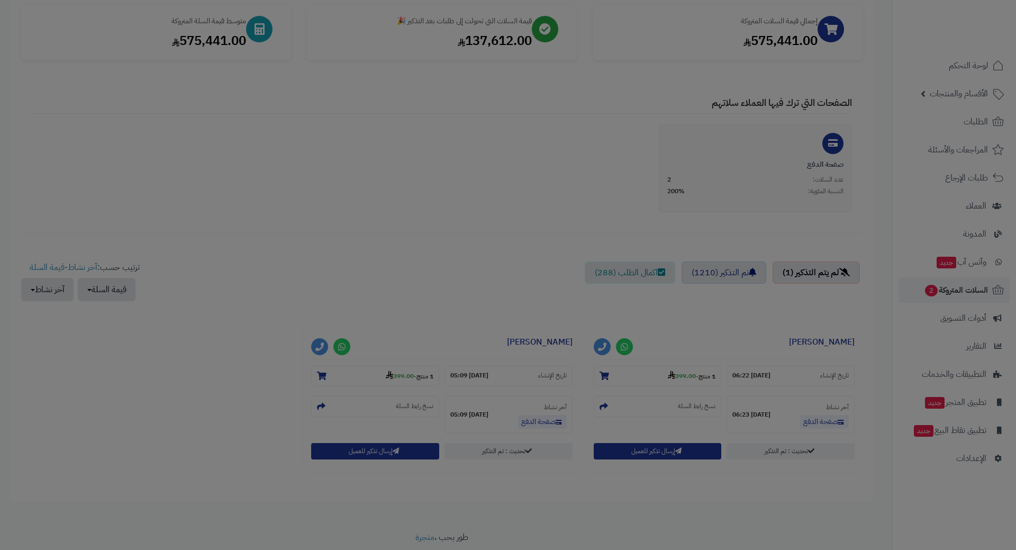
scroll to position [195, 0]
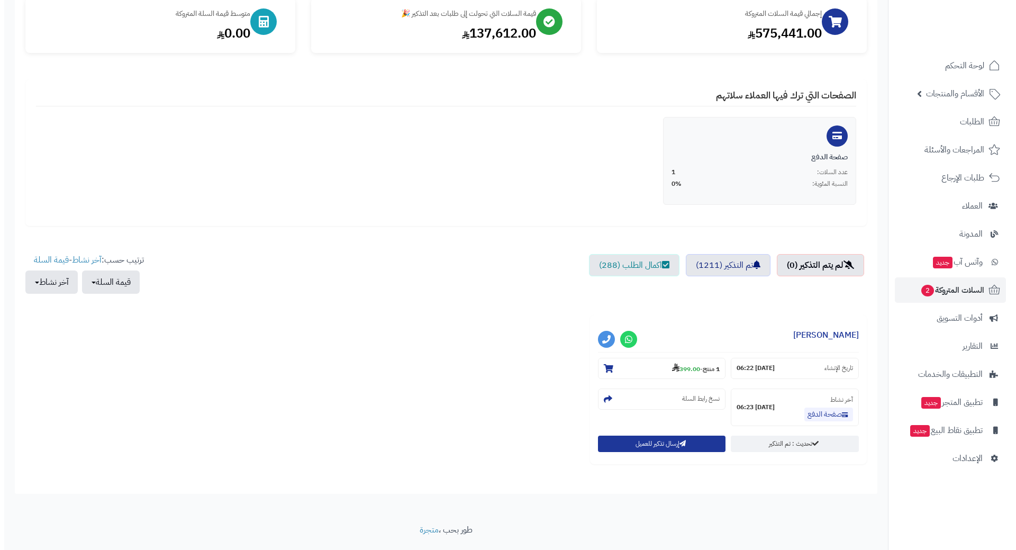
scroll to position [160, 0]
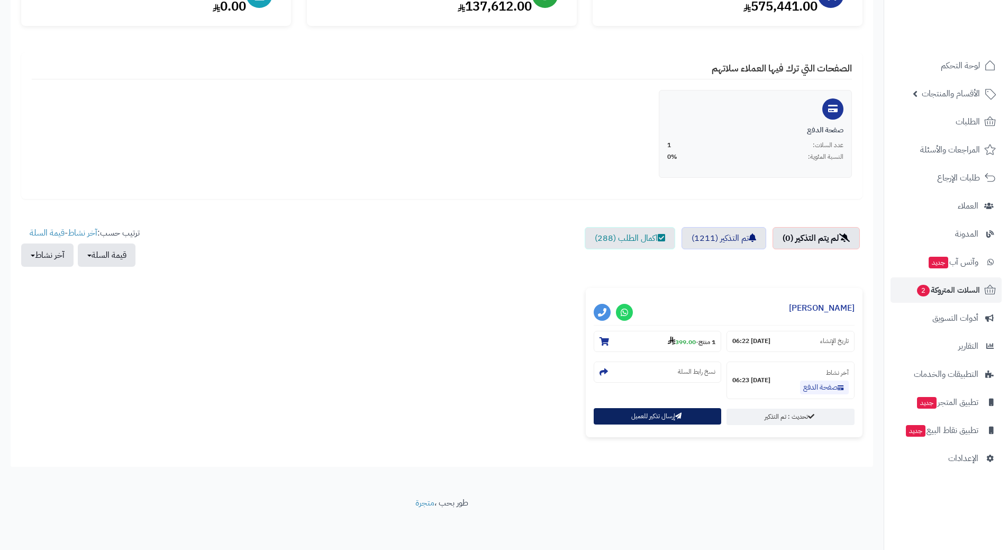
click at [622, 420] on button "إرسال تذكير للعميل" at bounding box center [658, 416] width 128 height 16
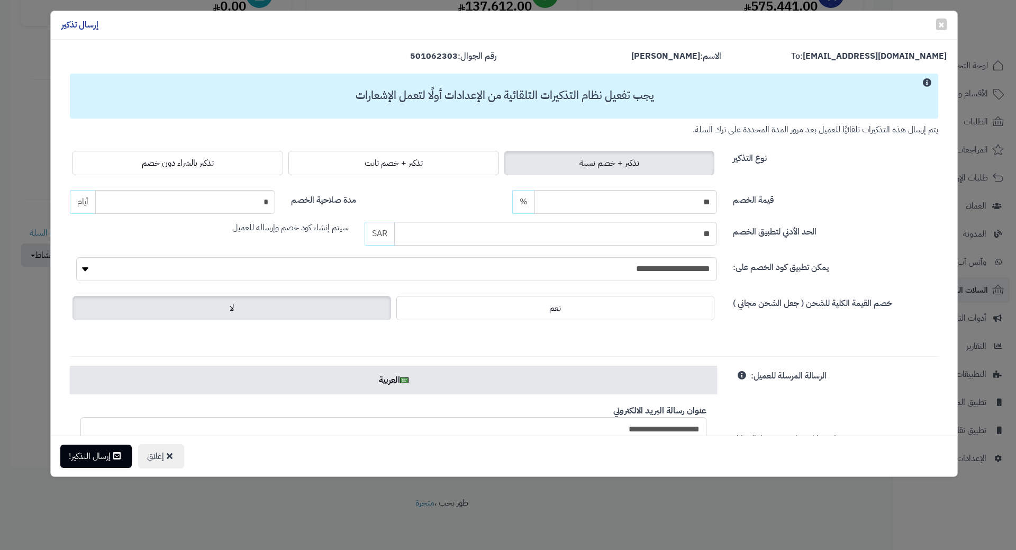
drag, startPoint x: 263, startPoint y: 169, endPoint x: 236, endPoint y: 200, distance: 40.1
click at [263, 169] on label "تذكير بالشراء دون خصم" at bounding box center [178, 163] width 211 height 24
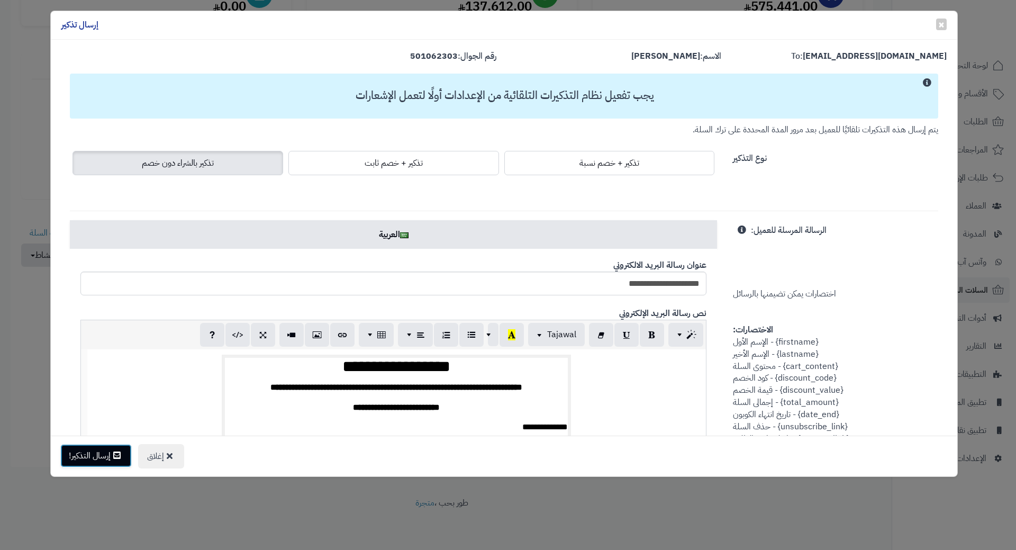
click at [109, 459] on button "إرسال التذكير!" at bounding box center [95, 455] width 71 height 23
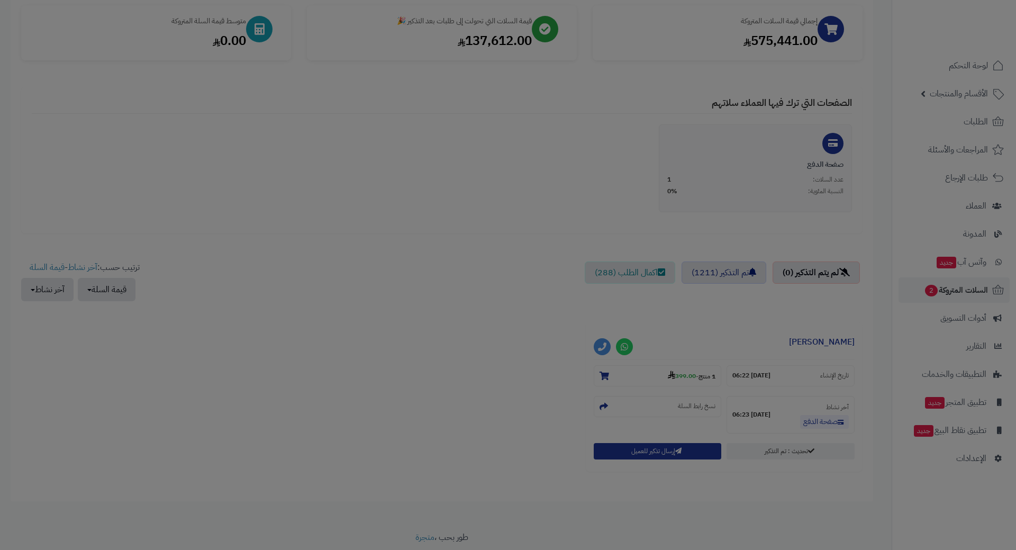
scroll to position [195, 0]
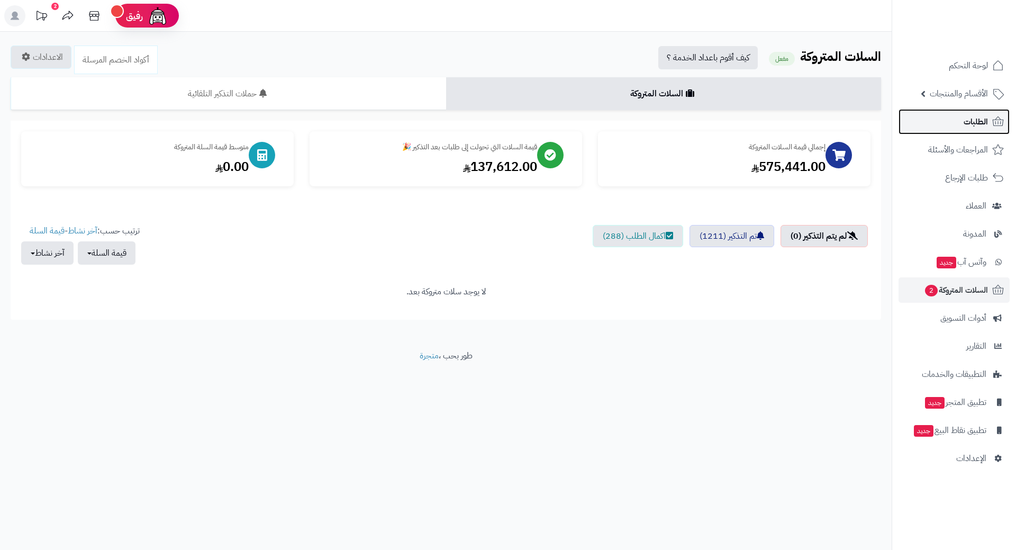
click at [961, 113] on link "الطلبات" at bounding box center [954, 121] width 111 height 25
